Goal: Task Accomplishment & Management: Complete application form

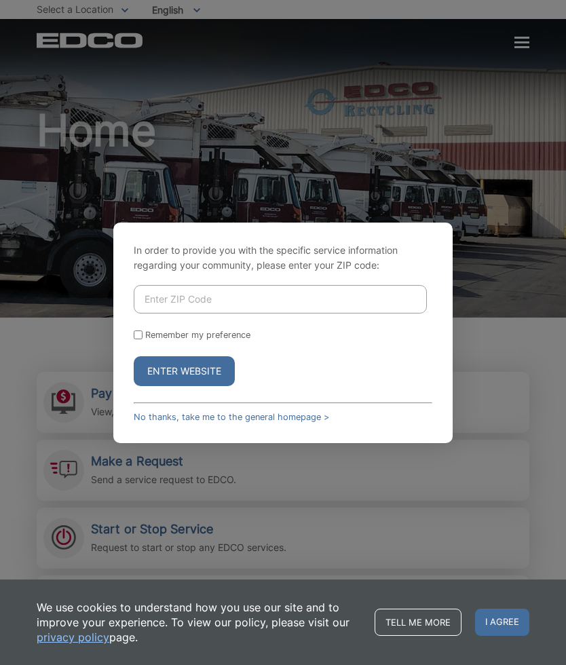
click at [181, 314] on input "Enter ZIP Code" at bounding box center [280, 299] width 293 height 29
type input "92040"
click at [135, 339] on input "Remember my preference" at bounding box center [138, 335] width 9 height 9
checkbox input "true"
click at [173, 386] on button "Enter Website" at bounding box center [184, 371] width 101 height 30
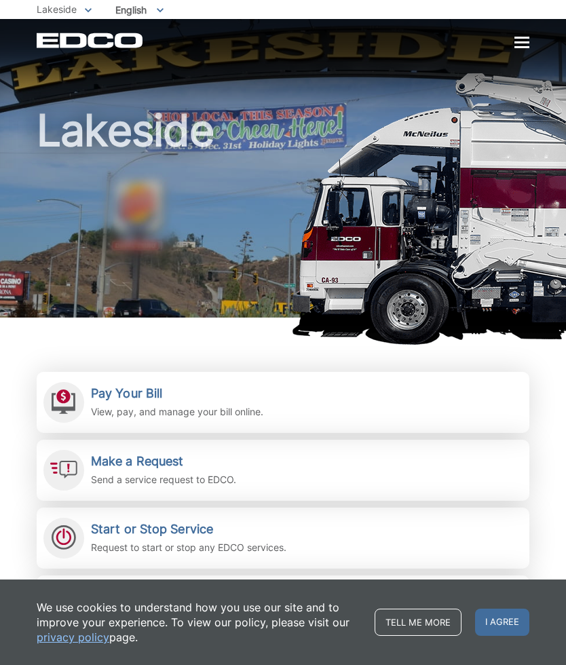
click at [502, 618] on span "I agree" at bounding box center [502, 622] width 54 height 27
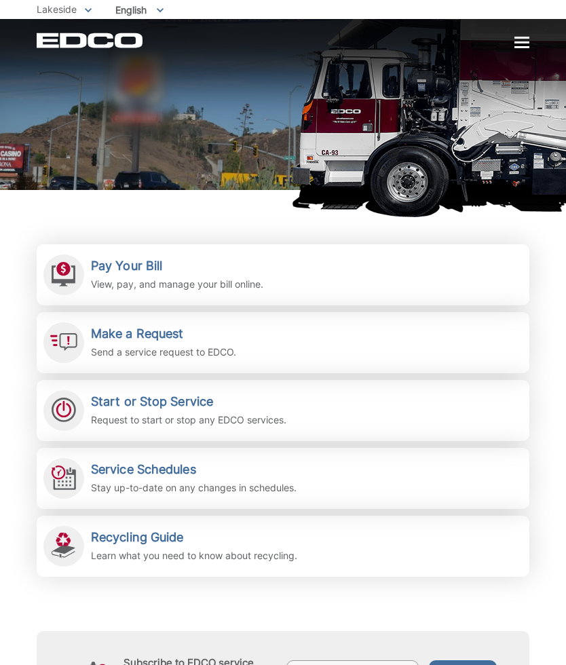
scroll to position [127, 0]
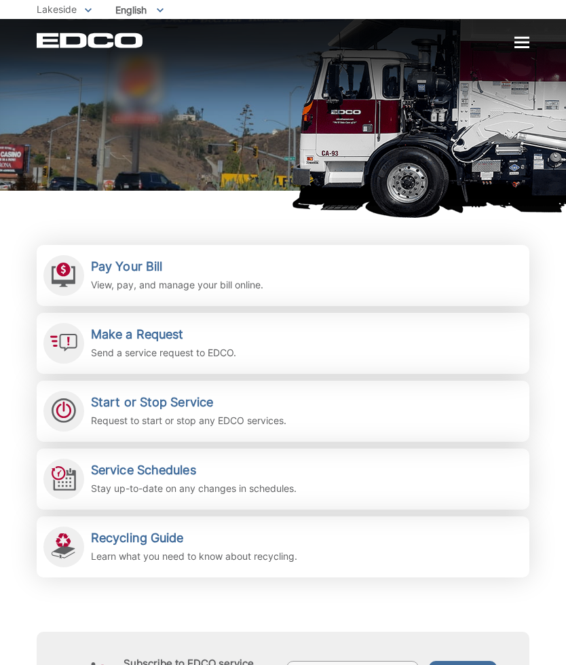
click at [154, 411] on div "Start or Stop Service Request to start or stop any EDCO services." at bounding box center [188, 411] width 195 height 33
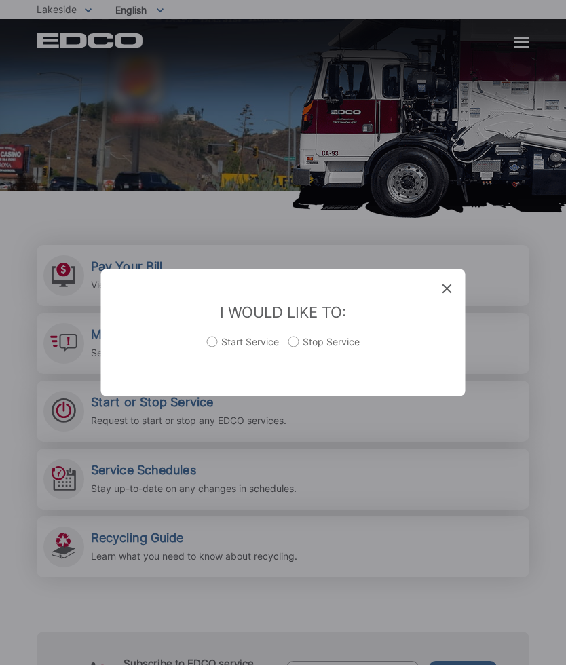
click at [218, 362] on label "Start Service" at bounding box center [243, 348] width 72 height 27
radio input "true"
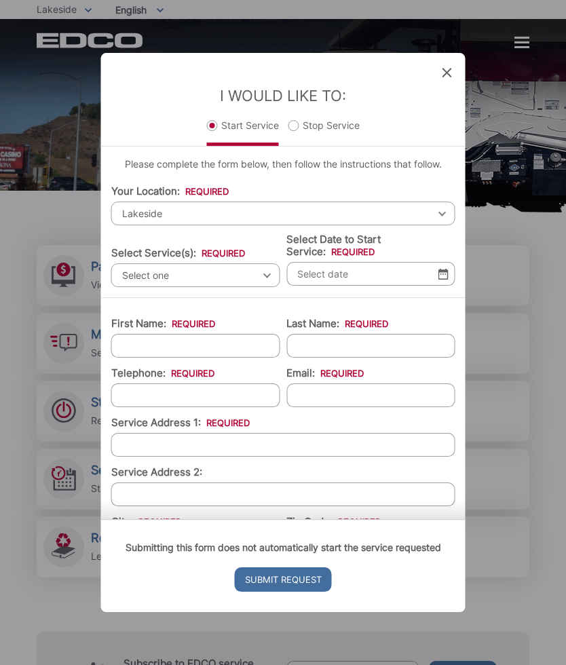
click at [438, 76] on div "I Would Like To: Start Service Stop Service" at bounding box center [283, 99] width 364 height 93
click at [518, 26] on div "Entry Status None In Progress Completed None None In Progress Completed I Would…" at bounding box center [283, 332] width 566 height 665
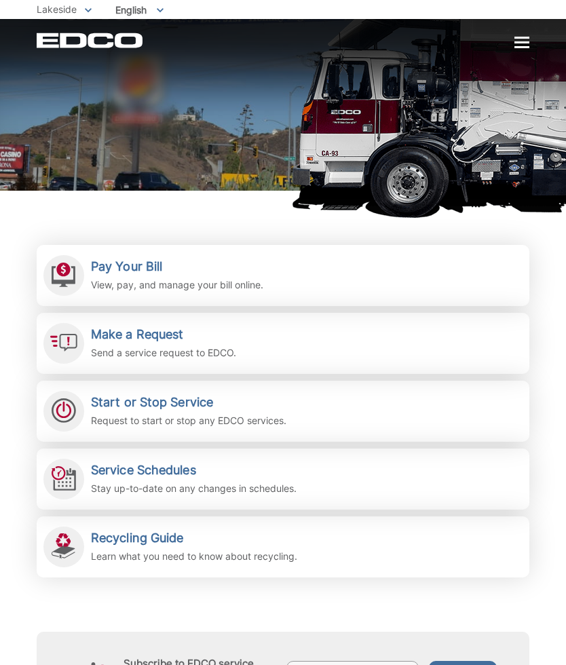
click at [514, 43] on div at bounding box center [521, 42] width 15 height 2
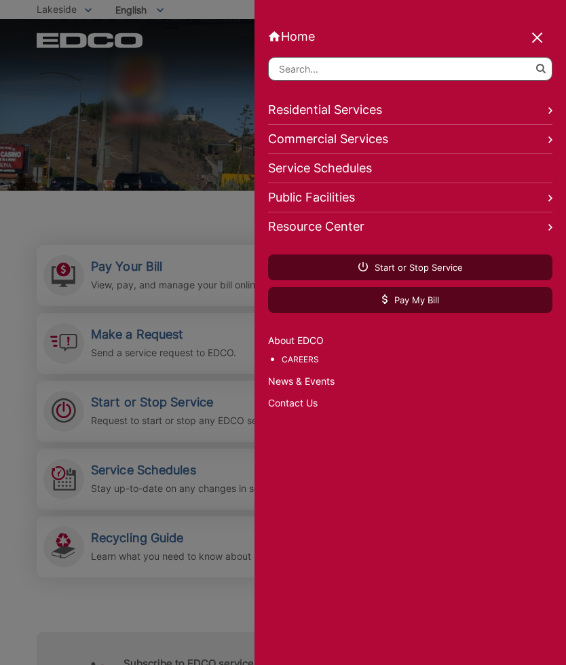
click at [525, 110] on link "Residential Services" at bounding box center [410, 110] width 284 height 29
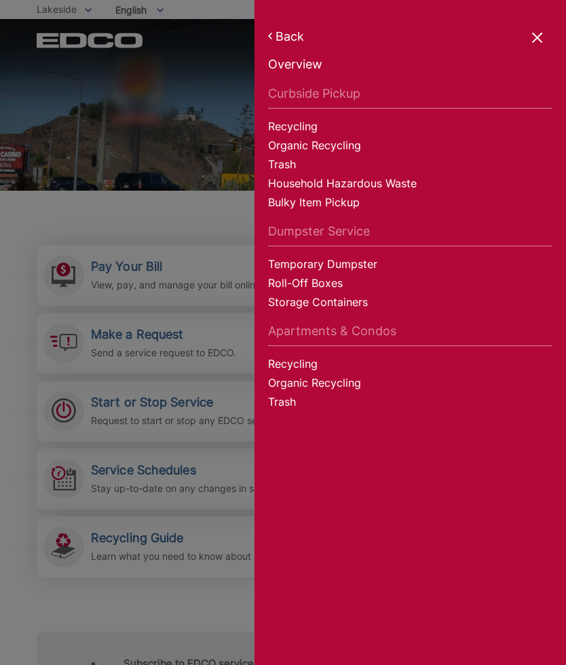
click at [288, 64] on link "Overview" at bounding box center [410, 66] width 284 height 19
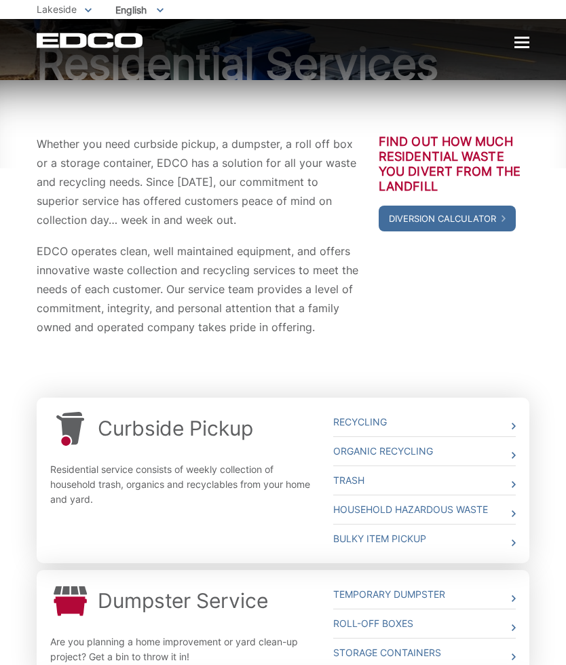
scroll to position [95, 0]
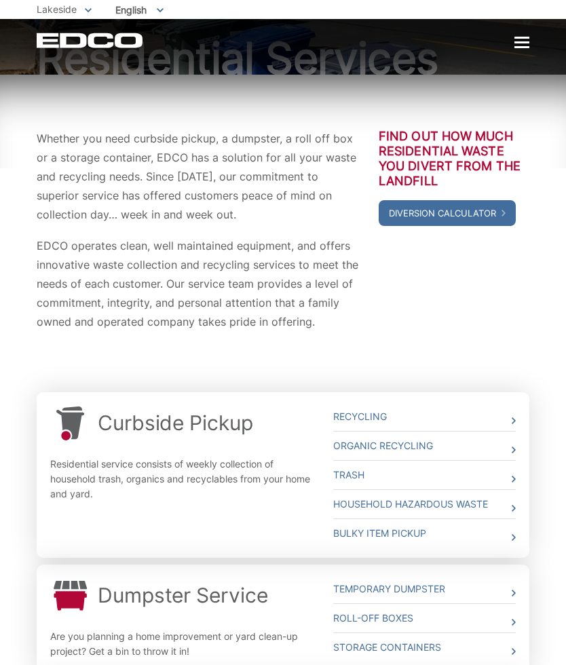
click at [506, 485] on link "Trash" at bounding box center [424, 475] width 183 height 29
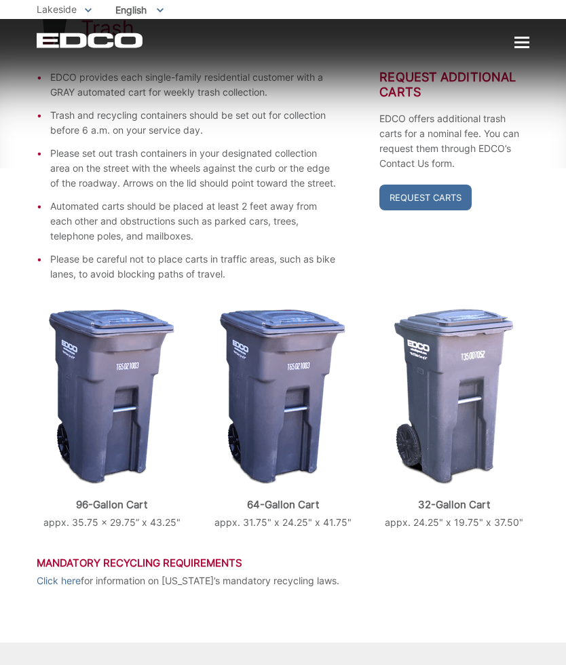
scroll to position [306, 0]
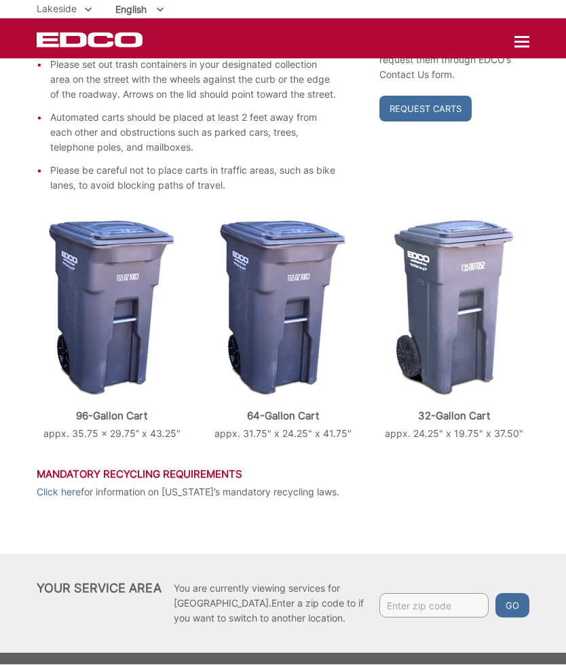
click at [432, 614] on input "Enter zip code" at bounding box center [433, 606] width 109 height 24
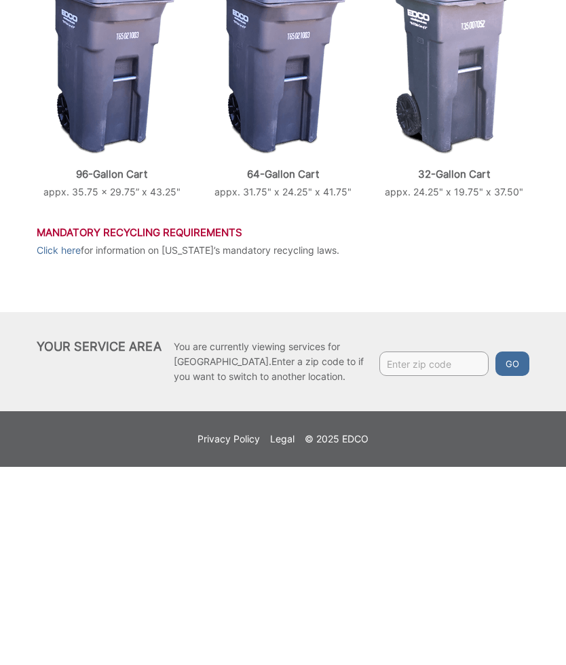
type input "L"
click at [547, 242] on div "Trash EDCO provides each single-family residential customer with a GRAY automat…" at bounding box center [283, 214] width 566 height 790
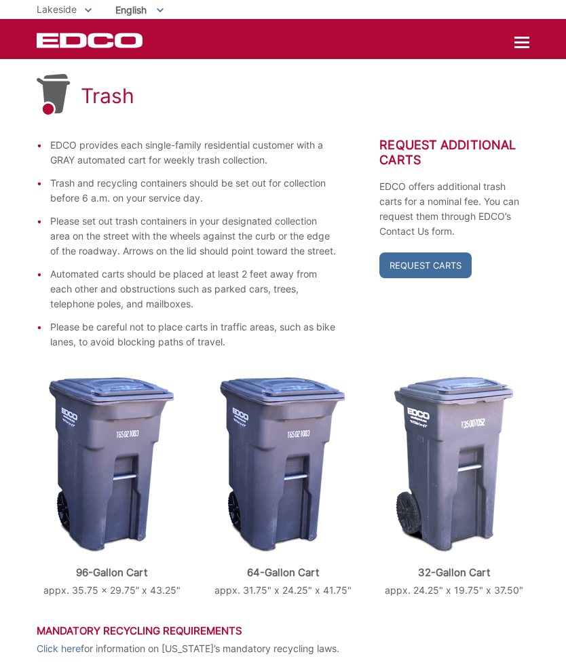
scroll to position [0, 0]
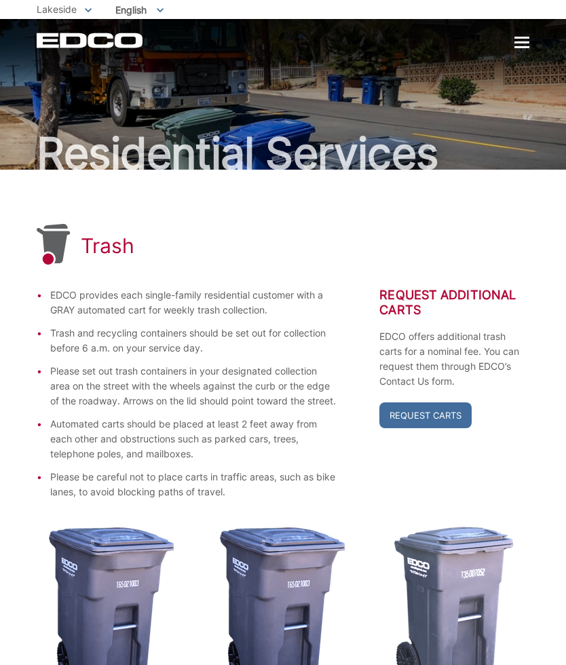
click at [527, 41] on div at bounding box center [521, 42] width 15 height 2
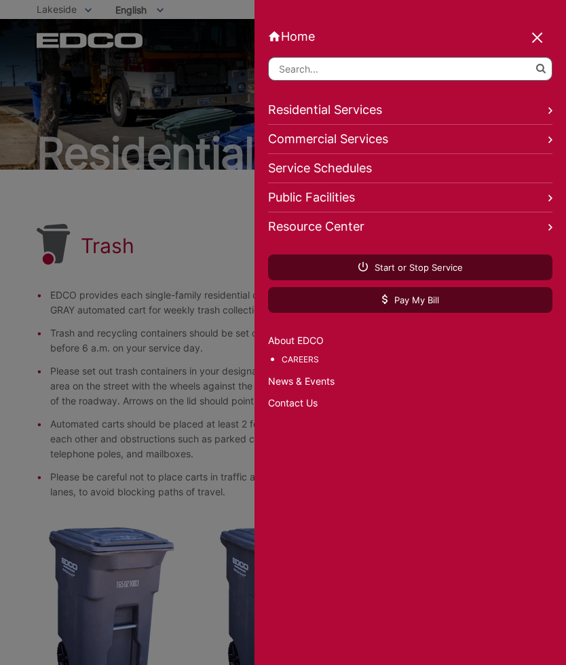
click at [435, 265] on span "Start or Stop Service" at bounding box center [410, 267] width 105 height 12
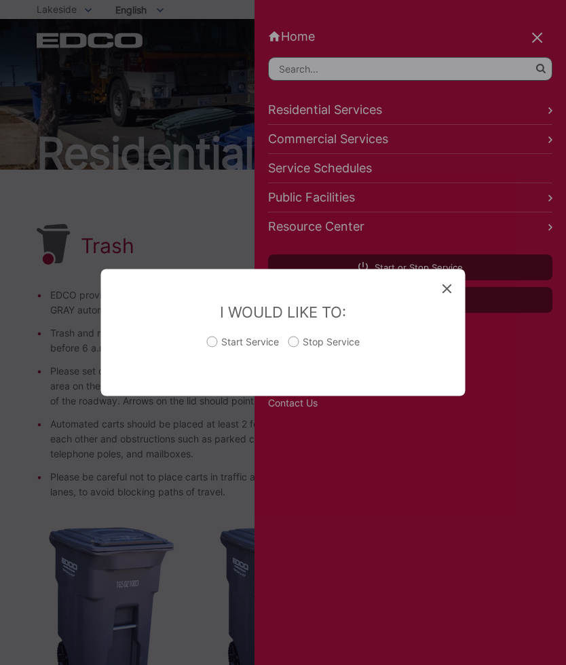
click at [227, 333] on li "I Would Like To: Start Service Stop Service" at bounding box center [283, 332] width 344 height 59
click at [225, 346] on label "Start Service" at bounding box center [243, 348] width 72 height 27
radio input "true"
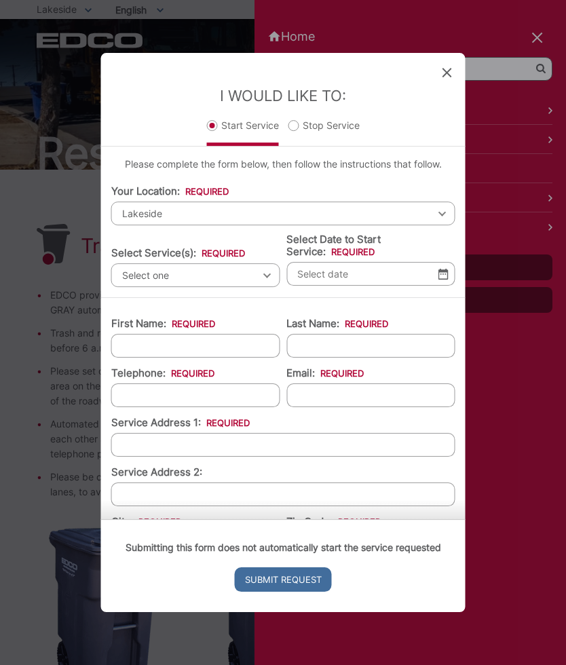
click at [206, 337] on input "First Name: *" at bounding box center [195, 346] width 169 height 24
click at [537, 283] on div "Entry Status None In Progress Completed None None In Progress Completed I Would…" at bounding box center [283, 332] width 566 height 665
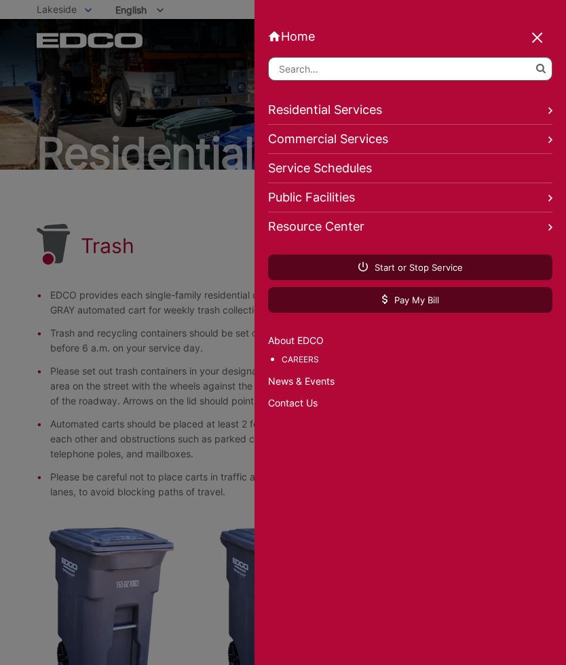
click at [298, 409] on link "Contact Us" at bounding box center [410, 403] width 284 height 15
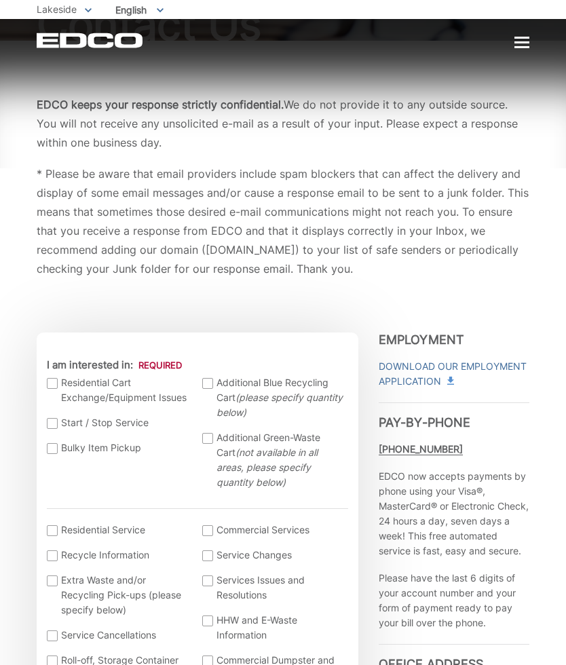
scroll to position [132, 0]
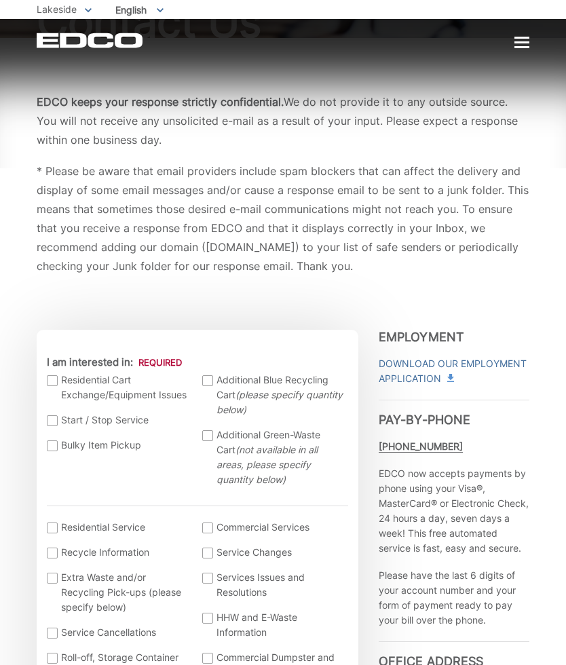
click at [50, 418] on div at bounding box center [52, 420] width 11 height 11
click at [0, 0] on input "Start / Stop Service" at bounding box center [0, 0] width 0 height 0
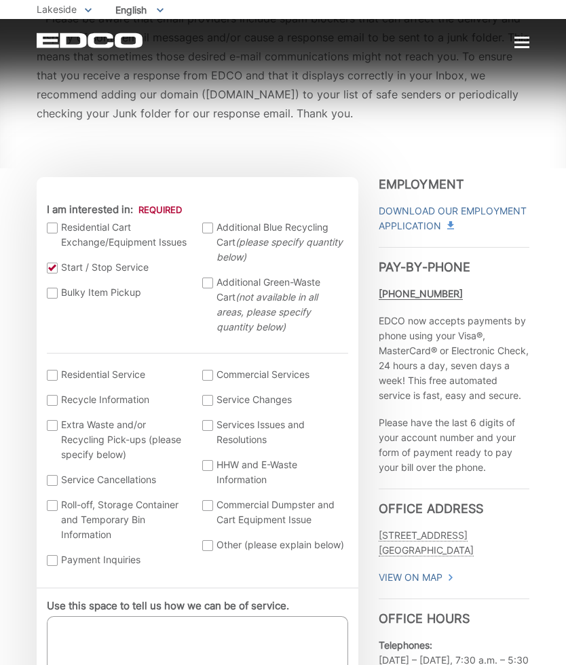
scroll to position [288, 0]
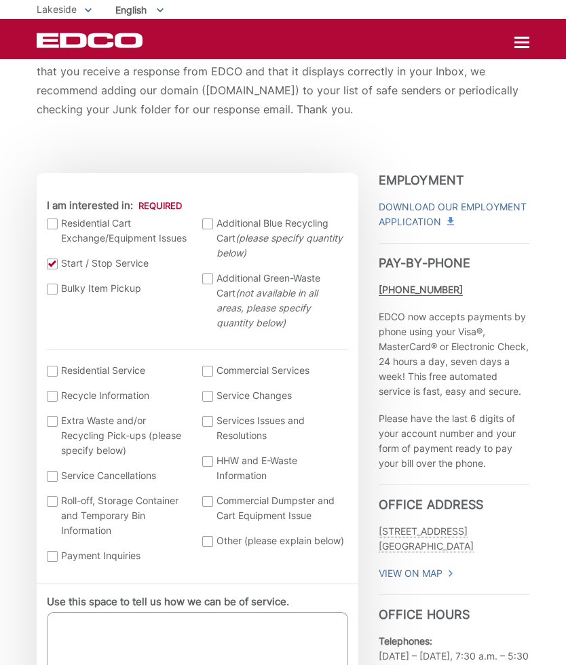
click at [48, 367] on div at bounding box center [52, 371] width 11 height 11
click at [0, 0] on input "I am interested in: (continued) *" at bounding box center [0, 0] width 0 height 0
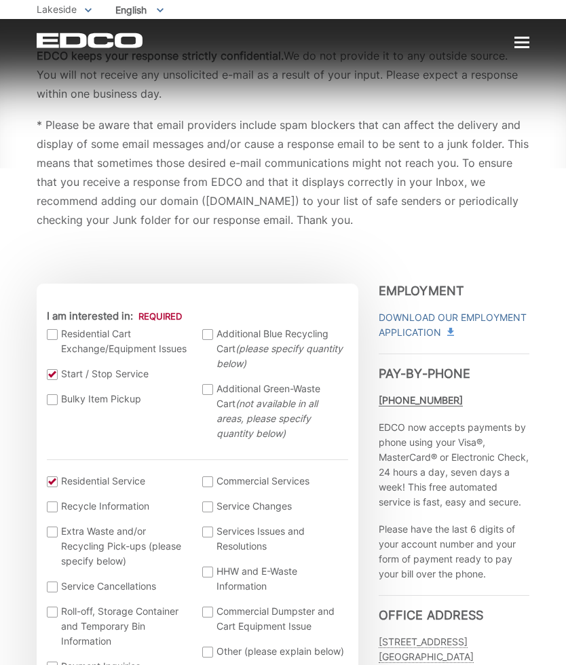
scroll to position [177, 0]
